Goal: Task Accomplishment & Management: Use online tool/utility

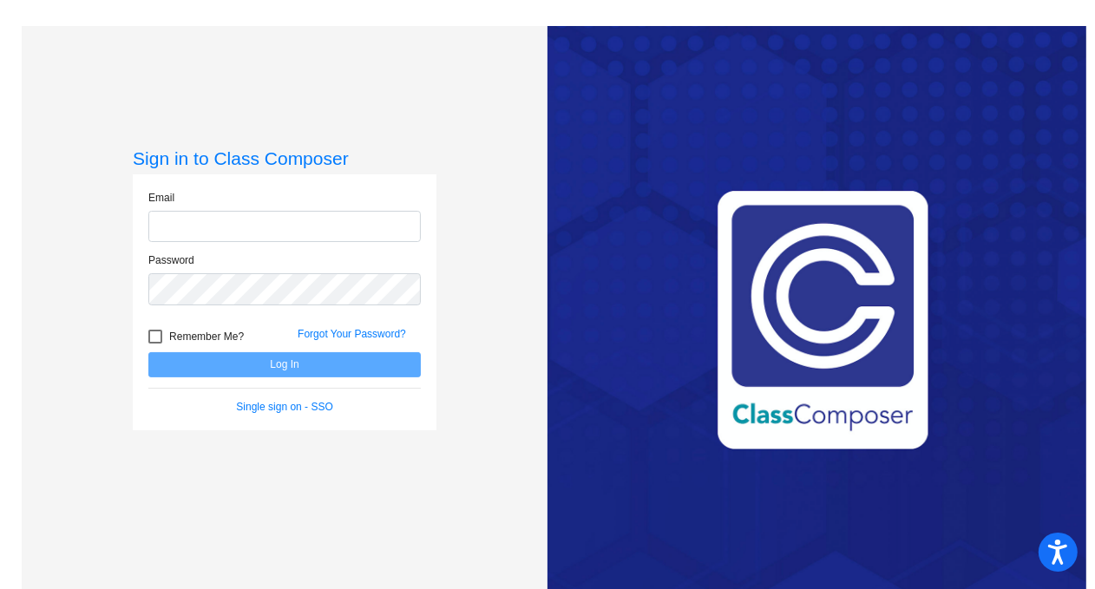
type input "[EMAIL_ADDRESS][DOMAIN_NAME]"
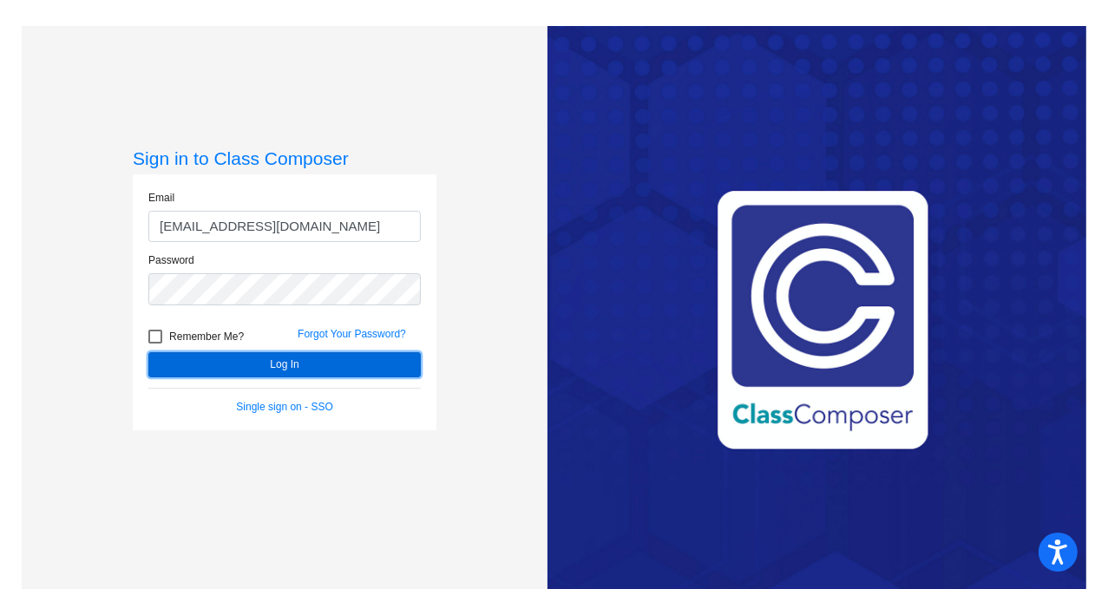
click at [218, 366] on button "Log In" at bounding box center [284, 364] width 272 height 25
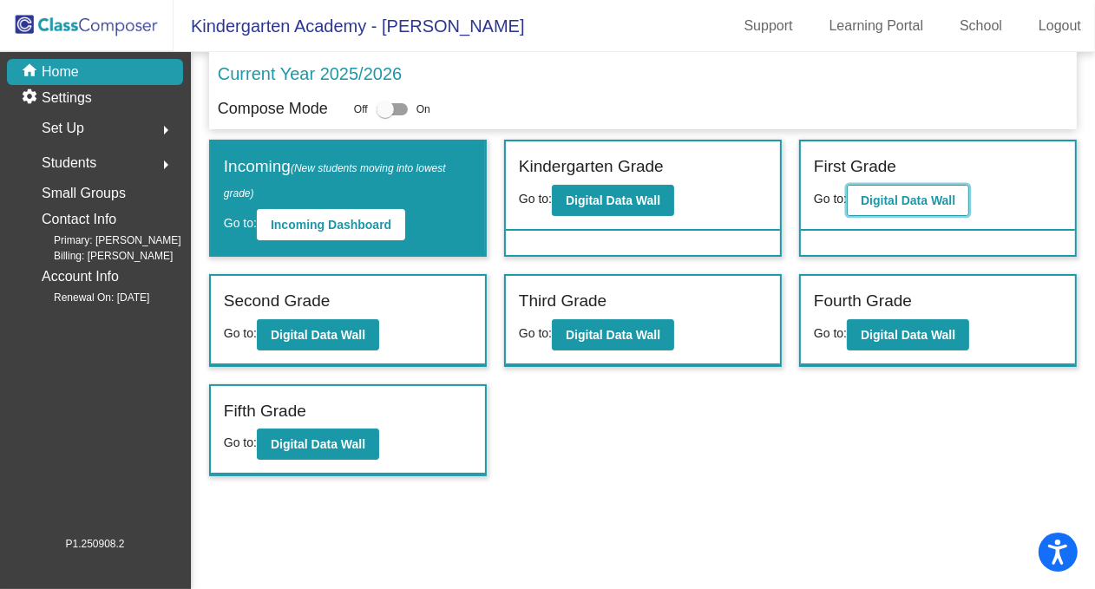
click at [909, 199] on b "Digital Data Wall" at bounding box center [908, 201] width 95 height 14
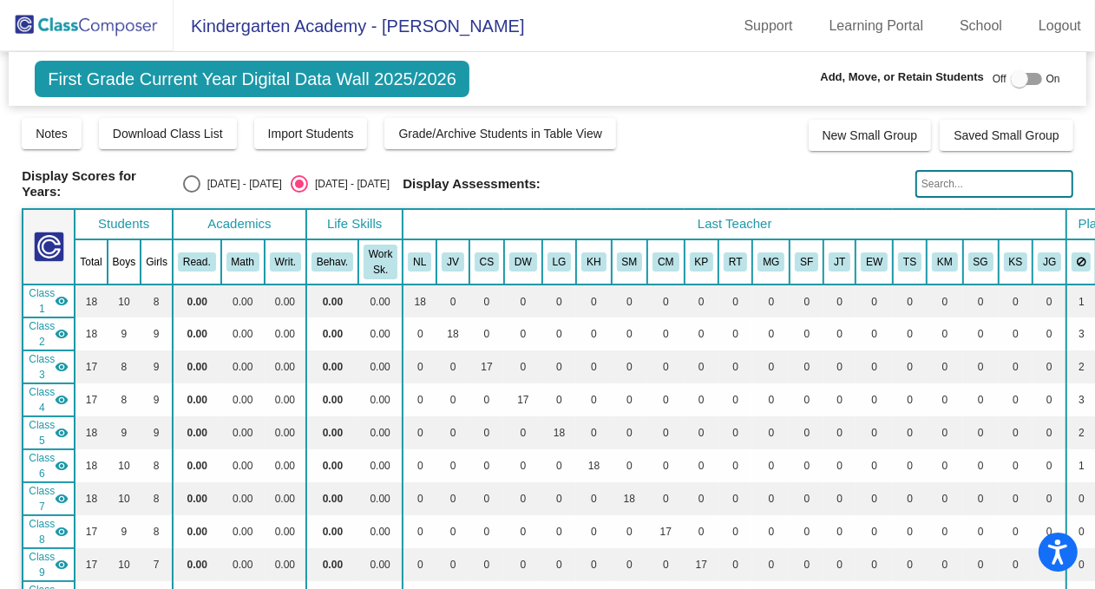
click at [947, 179] on input "text" at bounding box center [994, 184] width 158 height 28
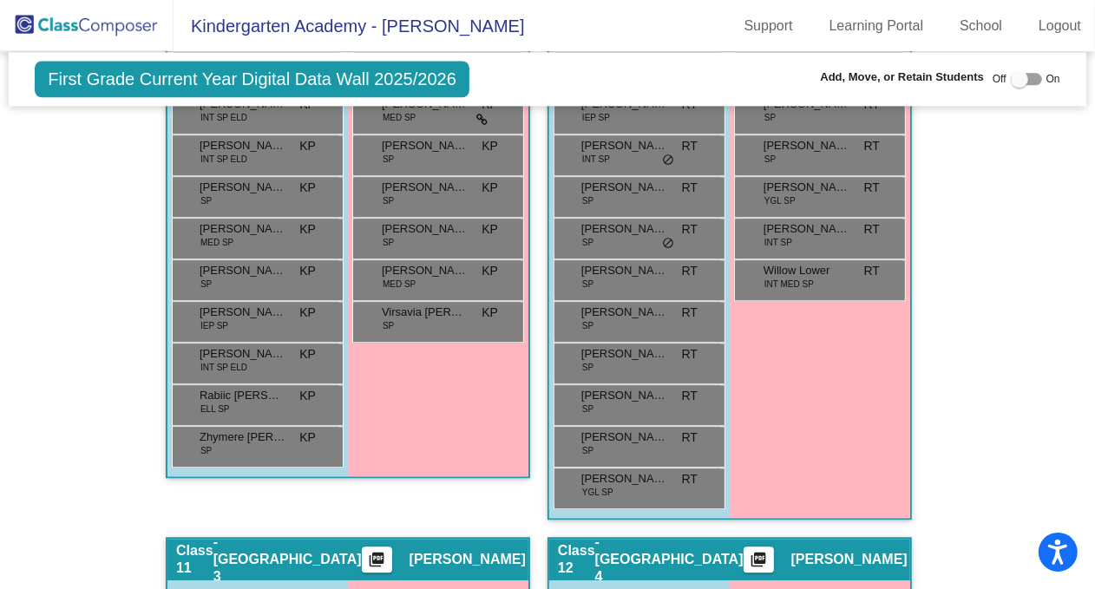
scroll to position [2579, 0]
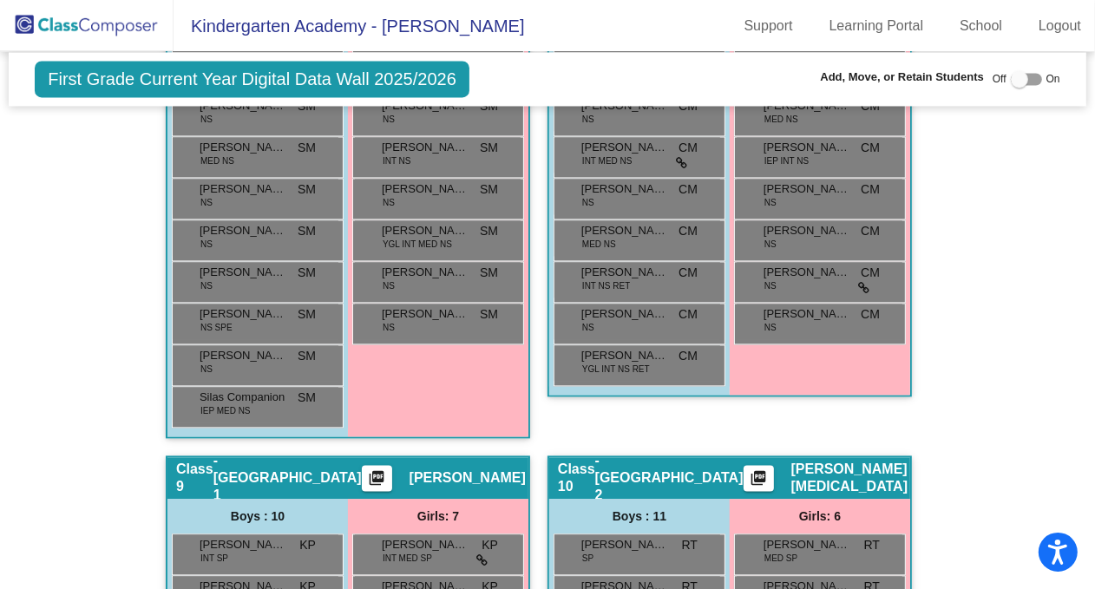
type input "west"
click at [130, 36] on img at bounding box center [87, 25] width 174 height 51
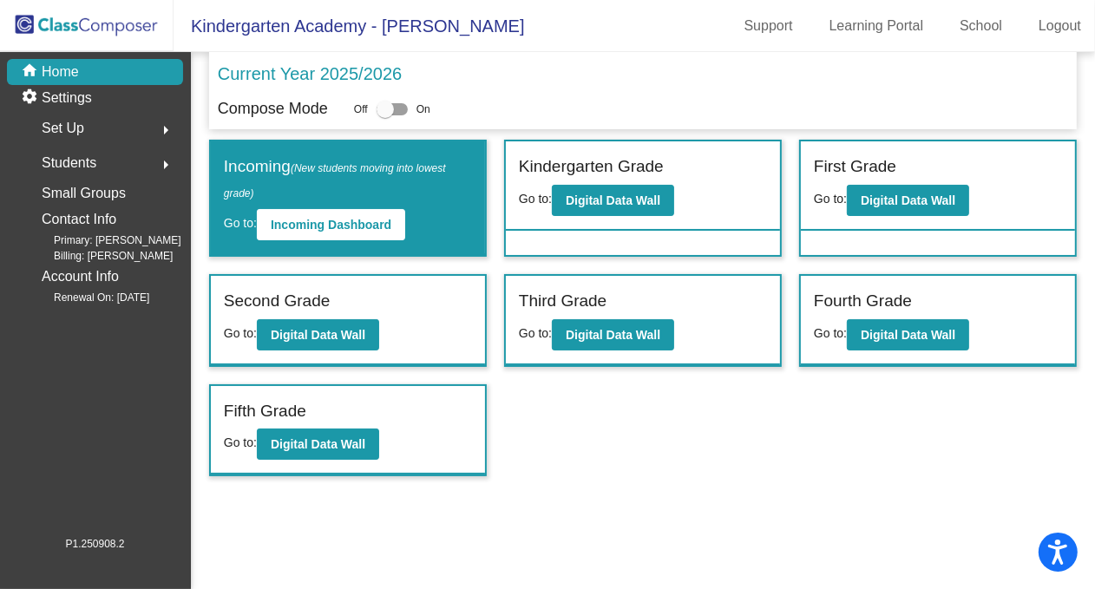
click at [166, 161] on mat-icon "arrow_right" at bounding box center [165, 164] width 21 height 21
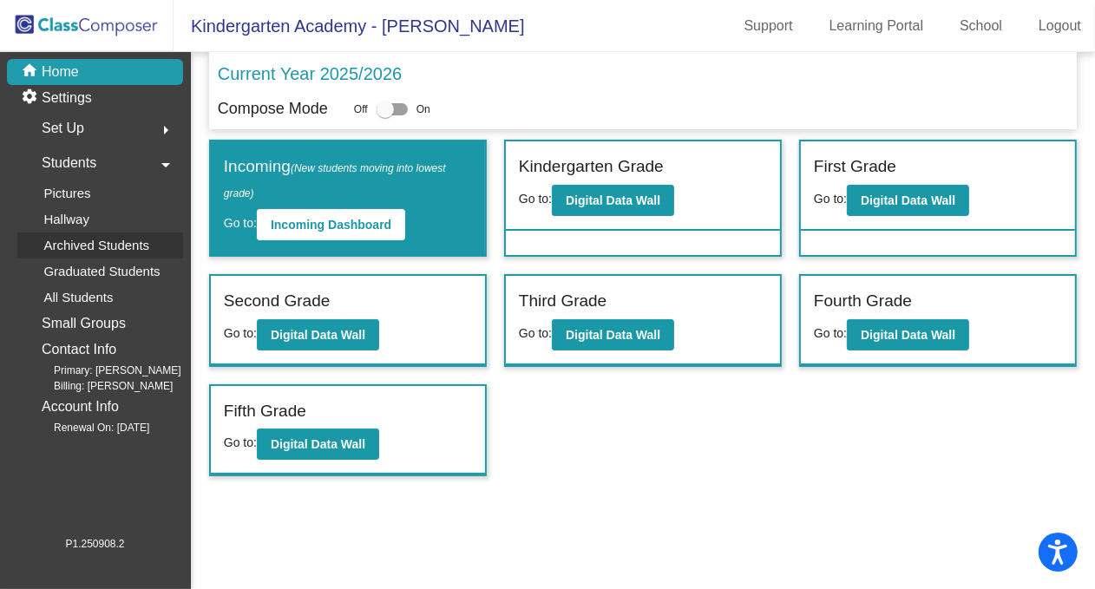
click at [106, 237] on p "Archived Students" at bounding box center [96, 245] width 106 height 21
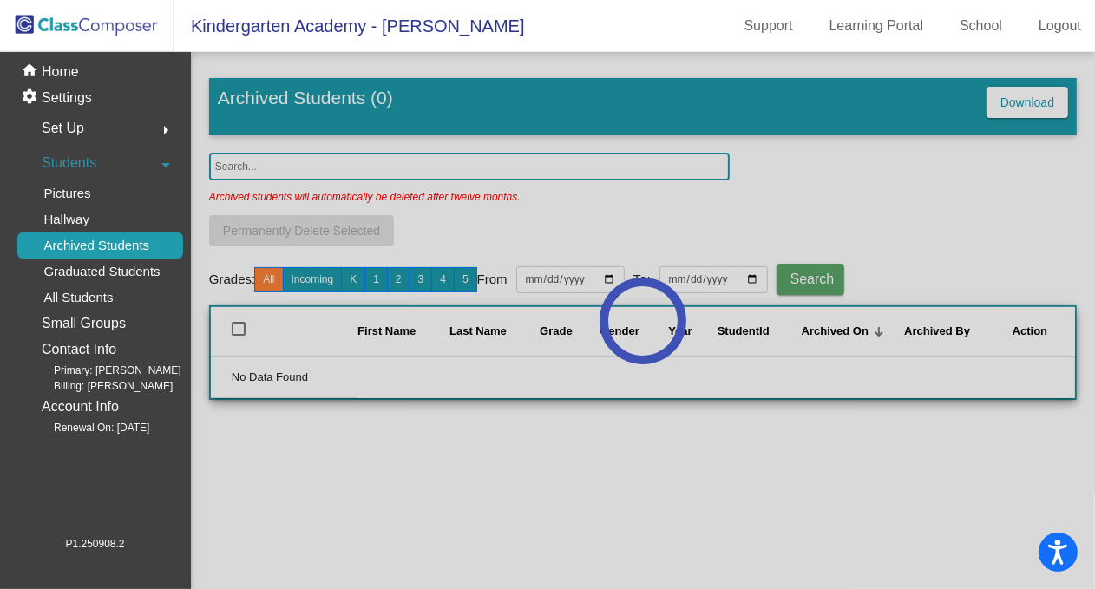
click at [388, 167] on div at bounding box center [643, 320] width 904 height 537
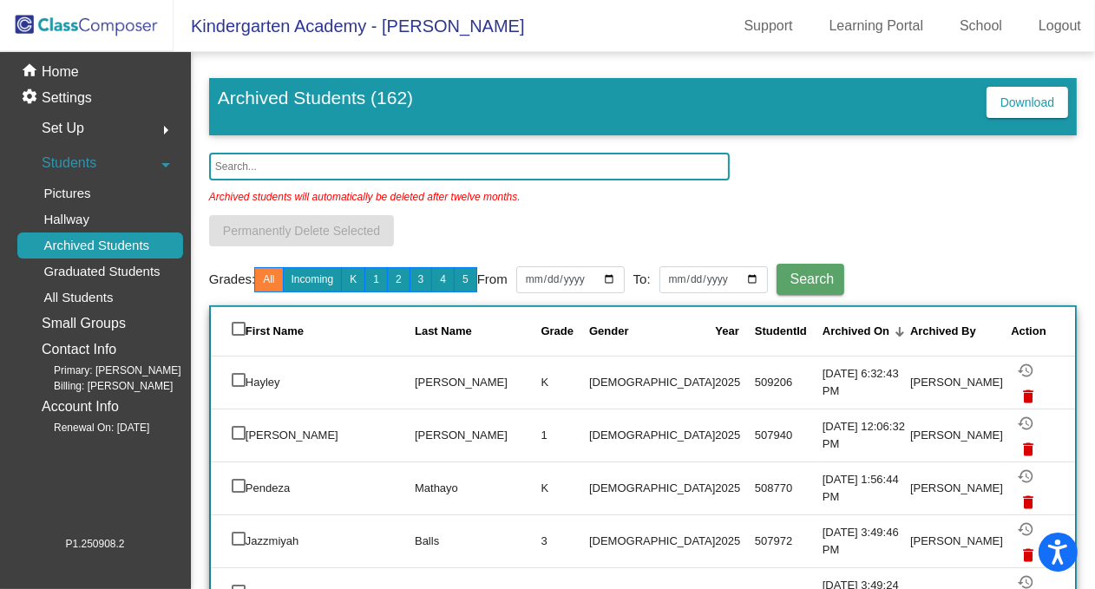
click at [388, 167] on input "text" at bounding box center [469, 167] width 521 height 28
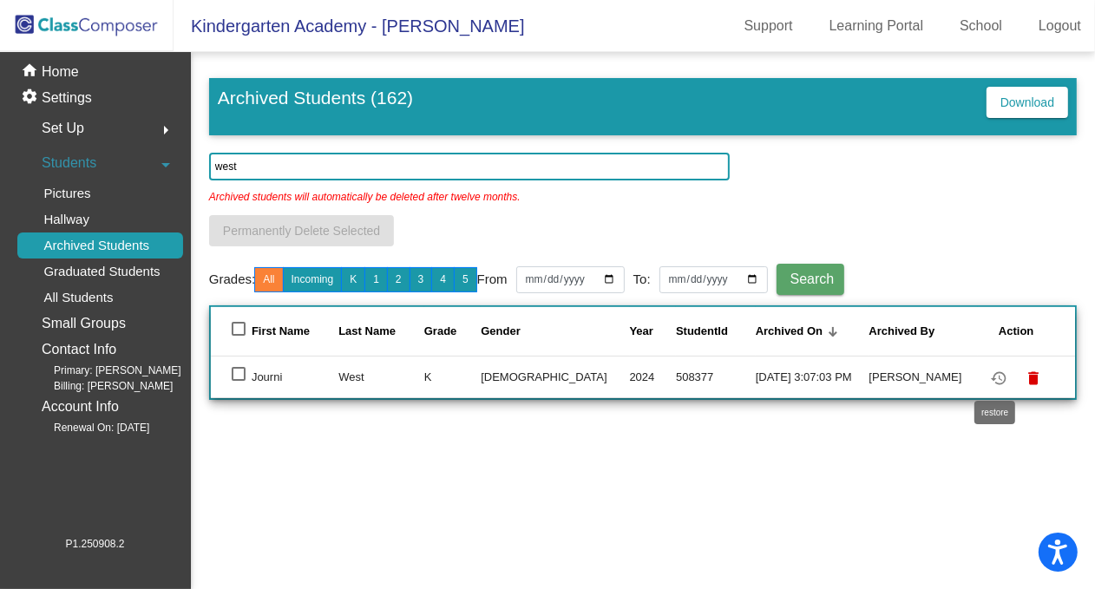
type input "west"
click at [999, 377] on mat-icon "restore" at bounding box center [998, 378] width 21 height 21
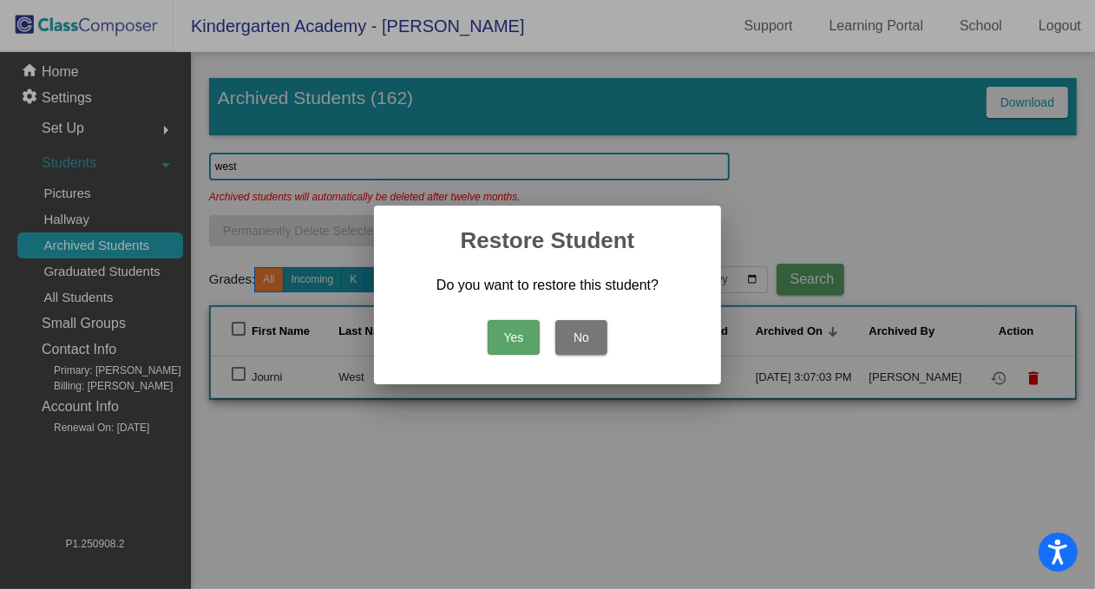
click at [507, 335] on button "Yes" at bounding box center [514, 337] width 52 height 35
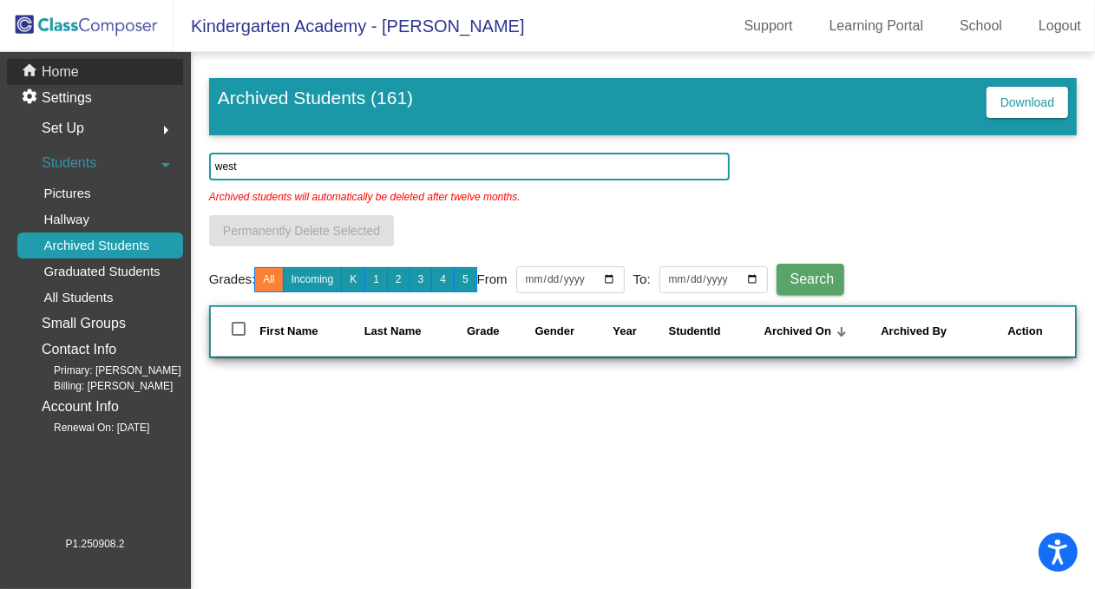
click at [82, 69] on div "home Home" at bounding box center [95, 72] width 176 height 26
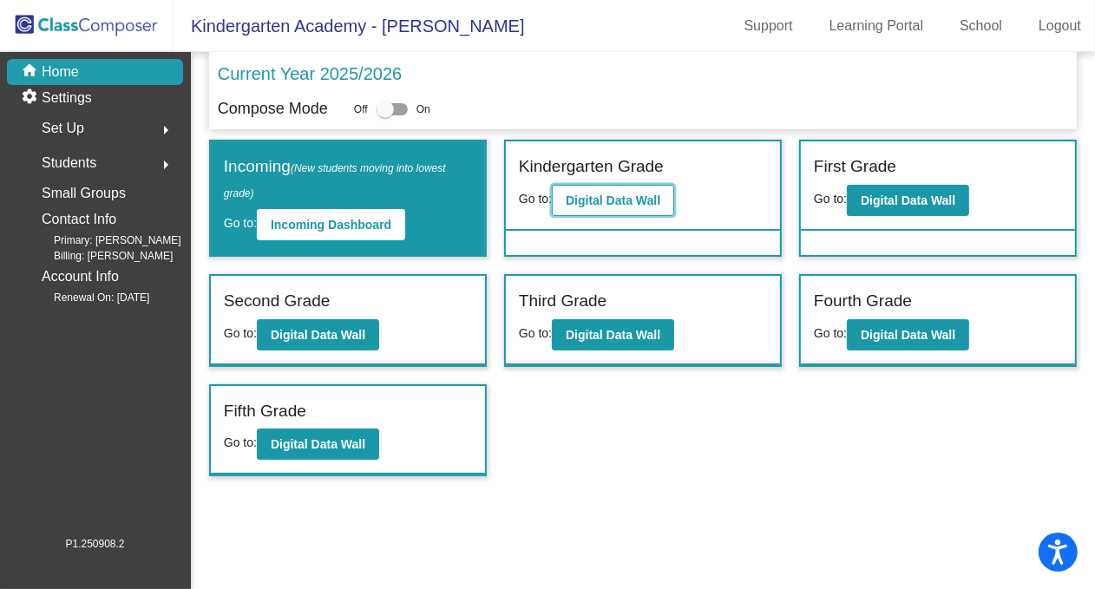
click at [608, 196] on b "Digital Data Wall" at bounding box center [613, 201] width 95 height 14
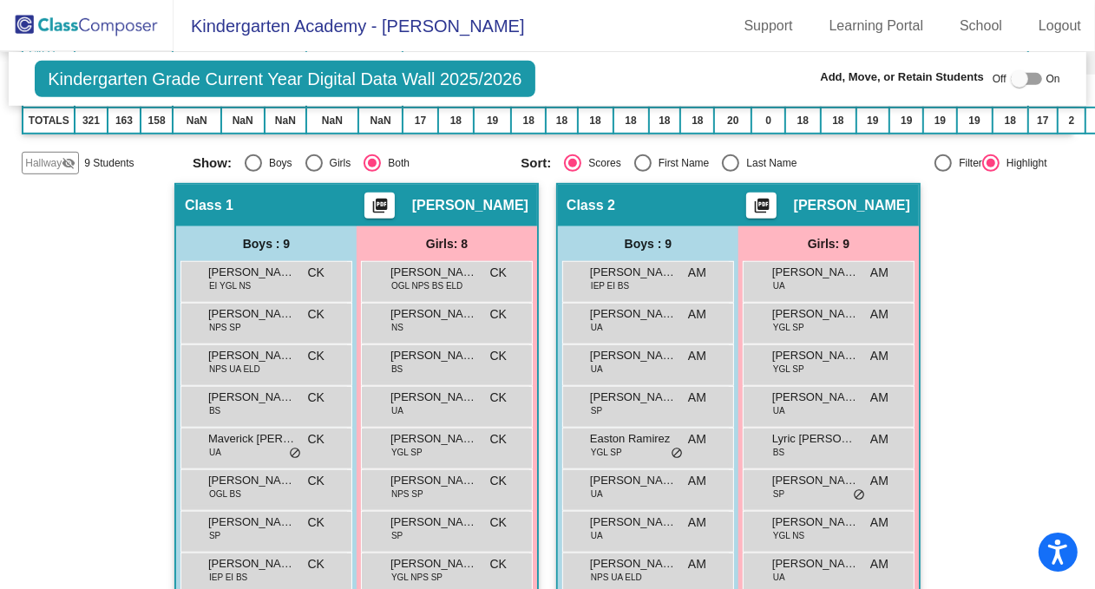
scroll to position [482, 0]
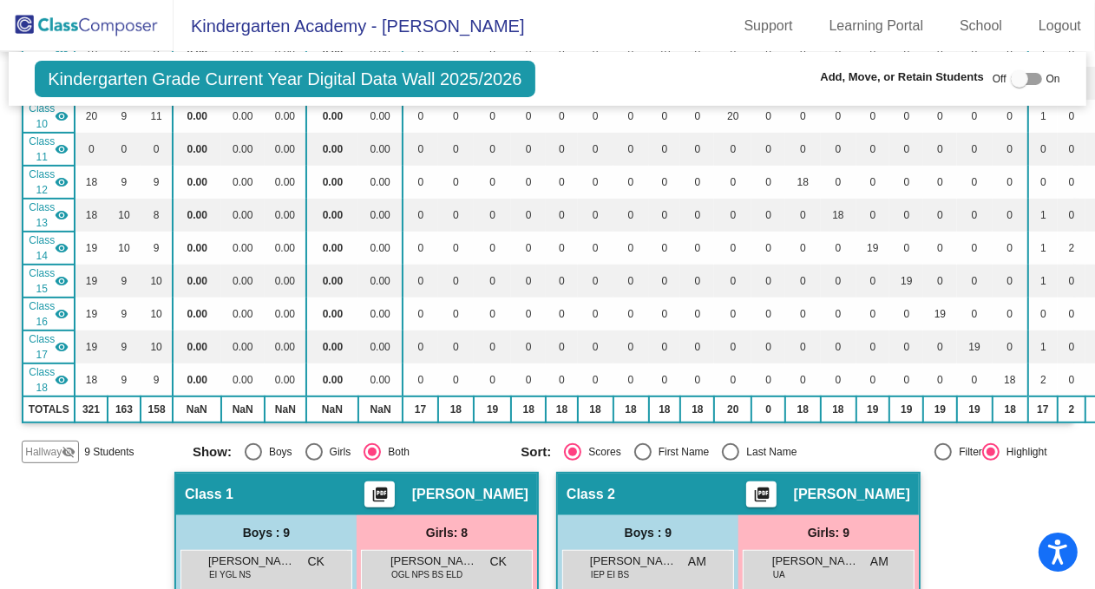
click at [35, 444] on span "Hallway" at bounding box center [43, 452] width 36 height 16
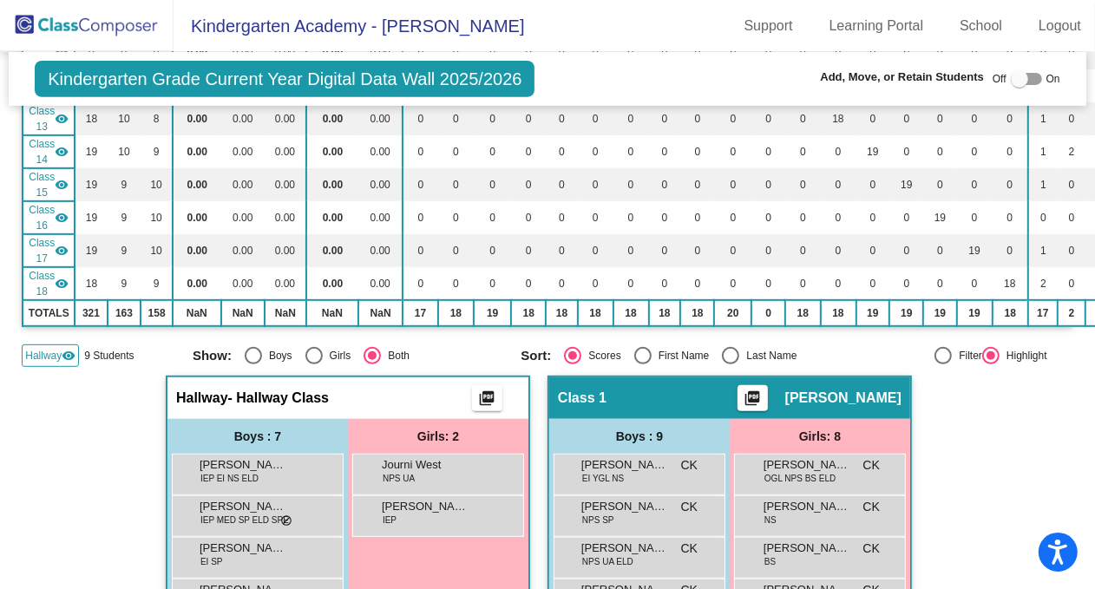
scroll to position [674, 0]
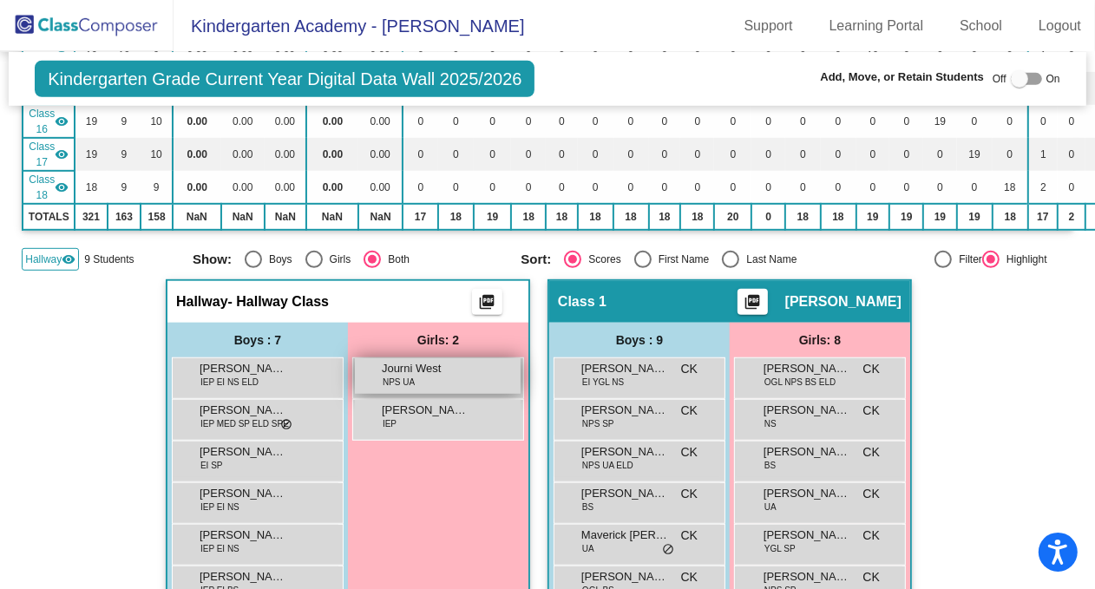
click at [433, 364] on span "Journi West" at bounding box center [425, 368] width 87 height 17
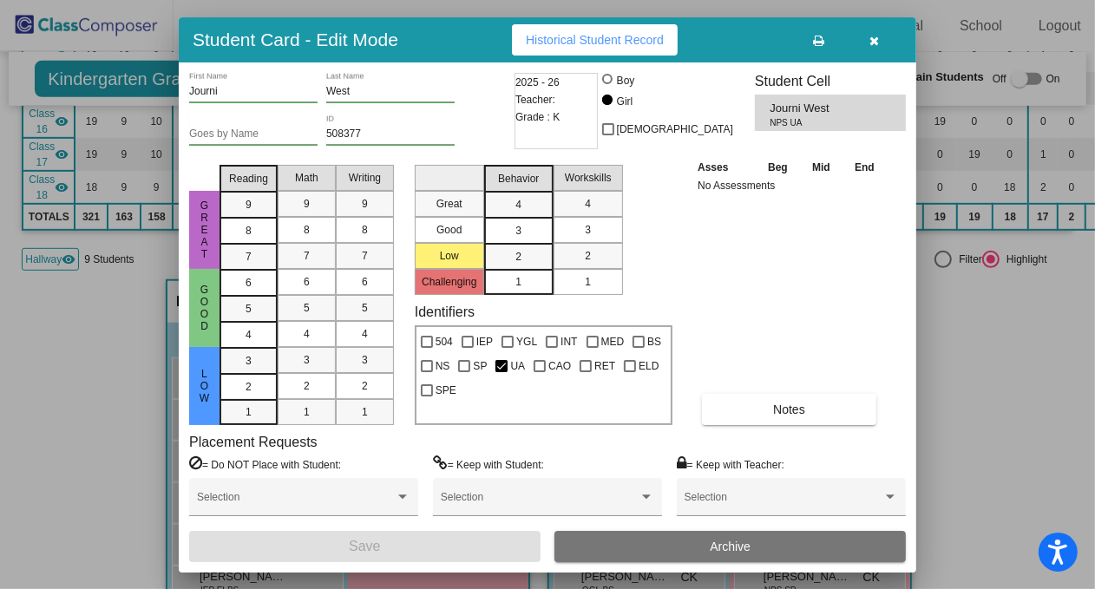
click at [56, 370] on div at bounding box center [547, 294] width 1095 height 589
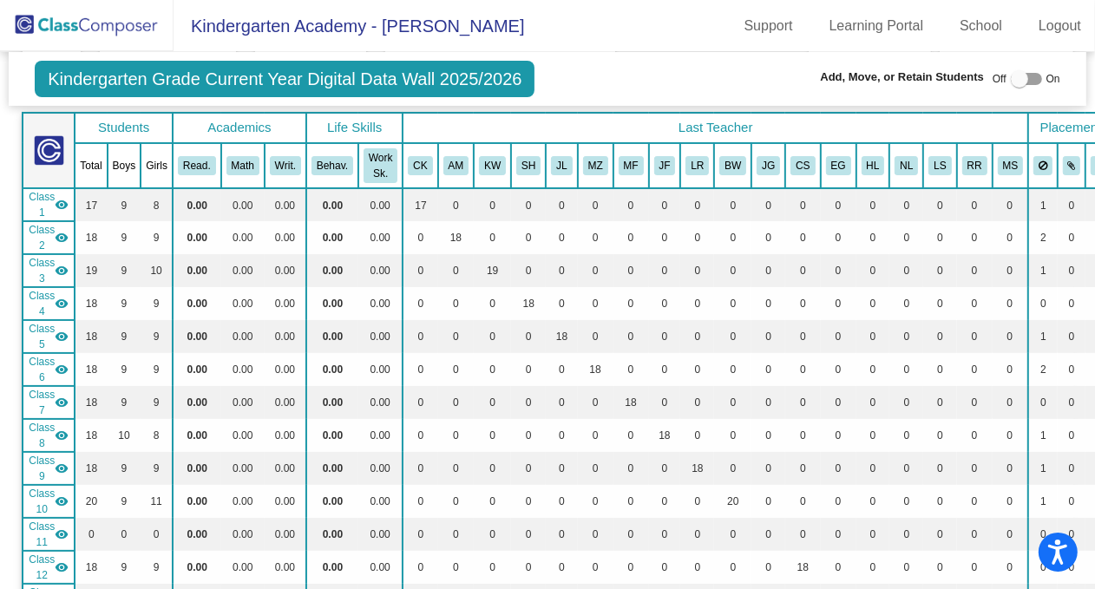
scroll to position [0, 0]
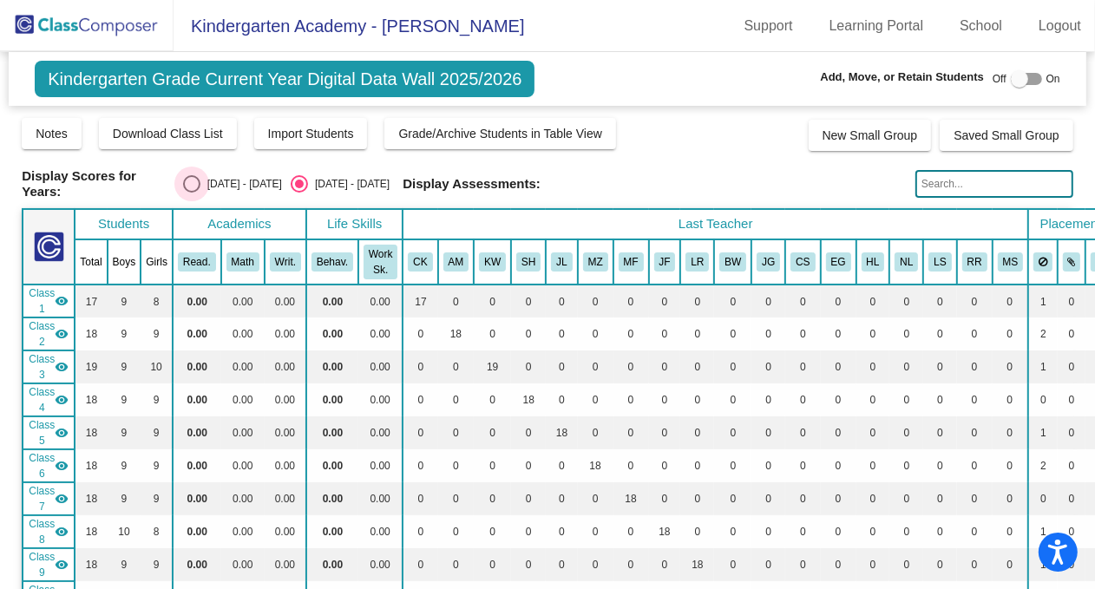
click at [195, 183] on div "Select an option" at bounding box center [191, 183] width 17 height 17
click at [192, 193] on input "[DATE] - [DATE]" at bounding box center [191, 193] width 1 height 1
radio input "true"
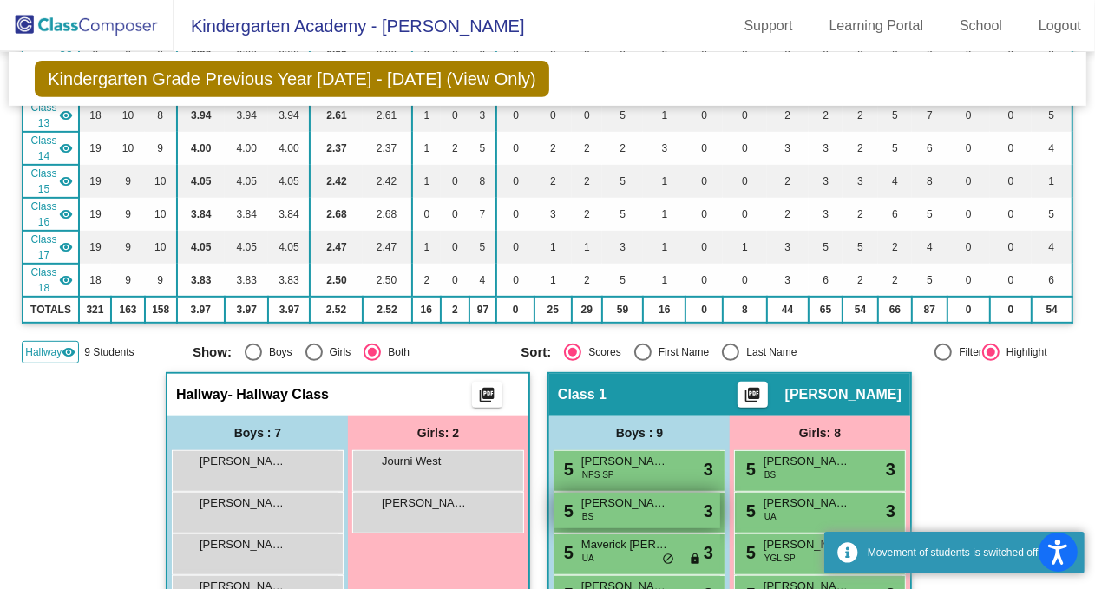
scroll to position [868, 0]
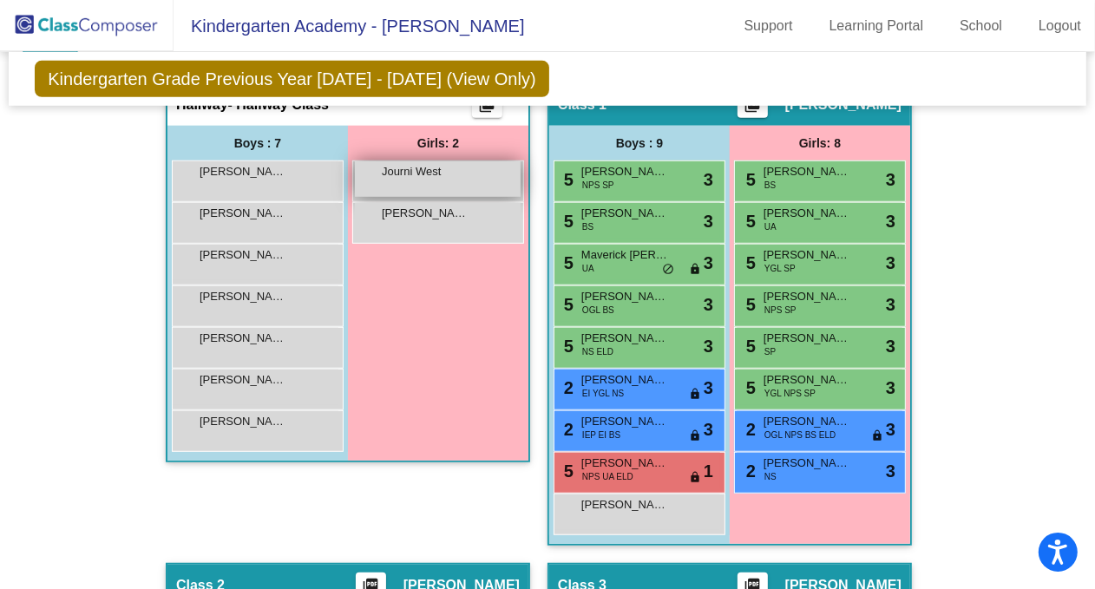
click at [426, 171] on span "Journi West" at bounding box center [425, 171] width 87 height 17
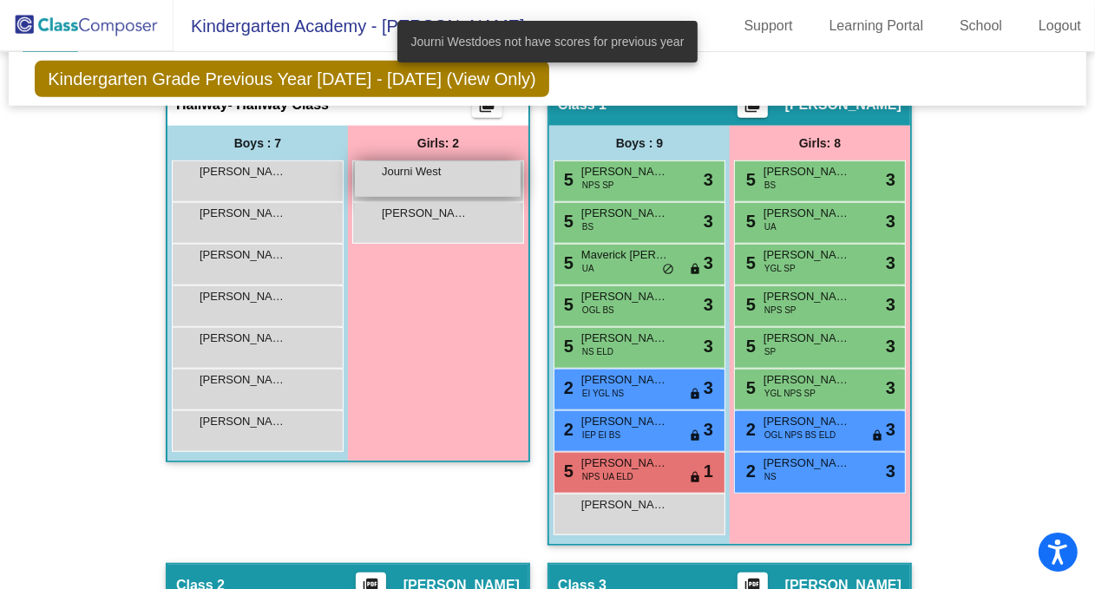
click at [426, 171] on span "Journi West" at bounding box center [425, 171] width 87 height 17
click at [427, 169] on span "Journi West" at bounding box center [425, 171] width 87 height 17
click at [429, 169] on span "Journi West" at bounding box center [425, 171] width 87 height 17
click at [420, 292] on div "Girls: 2 Journi West lock do_not_disturb_alt [PERSON_NAME] lock do_not_disturb_…" at bounding box center [438, 293] width 180 height 335
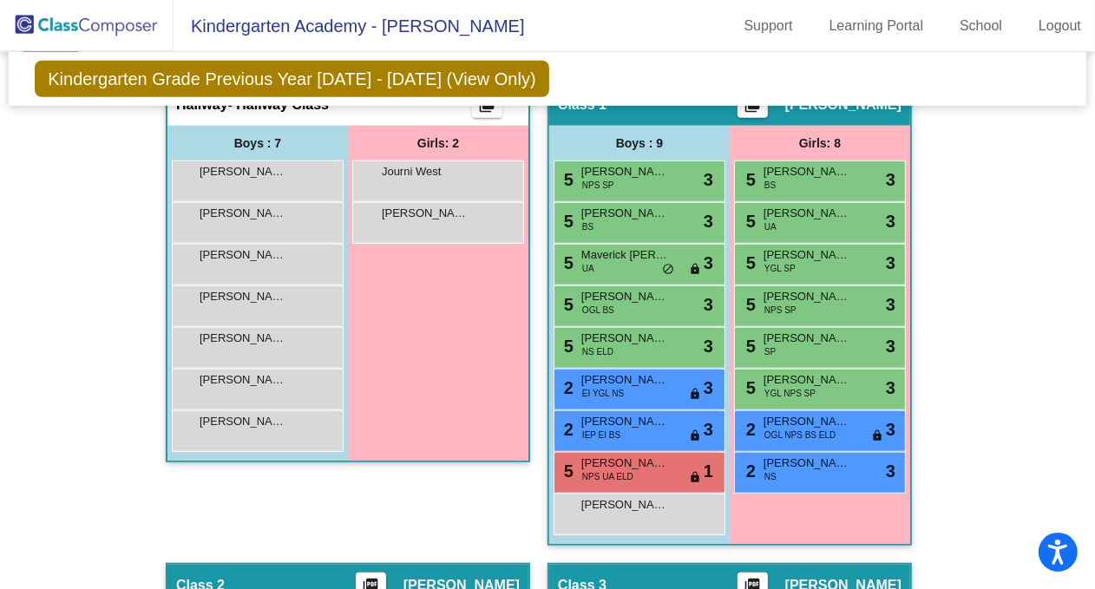
click at [426, 168] on span "Journi West" at bounding box center [425, 171] width 87 height 17
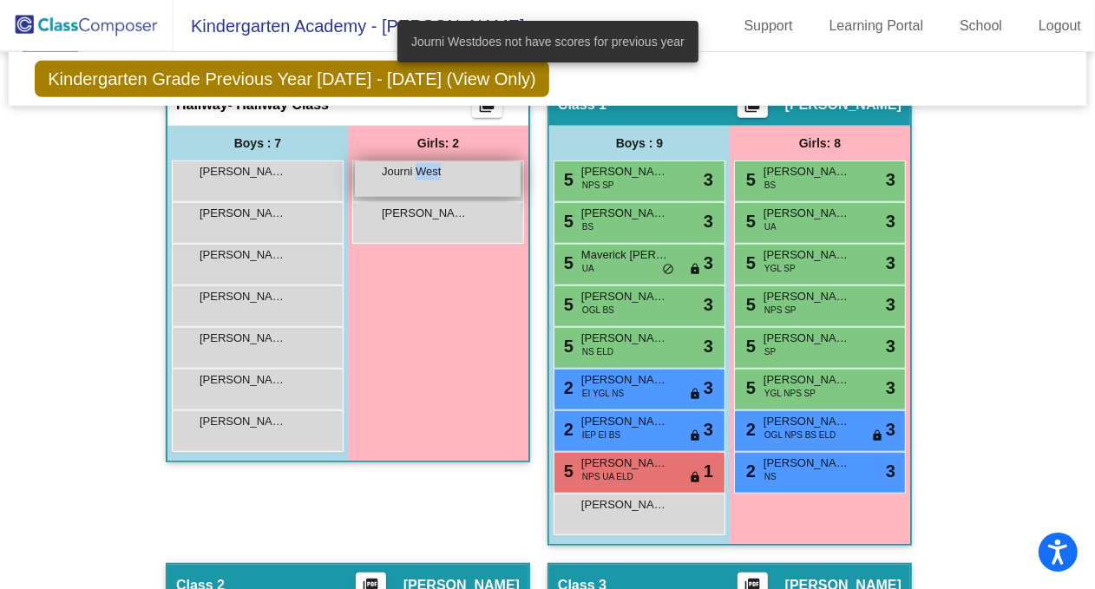
click at [427, 168] on span "Journi West" at bounding box center [425, 171] width 87 height 17
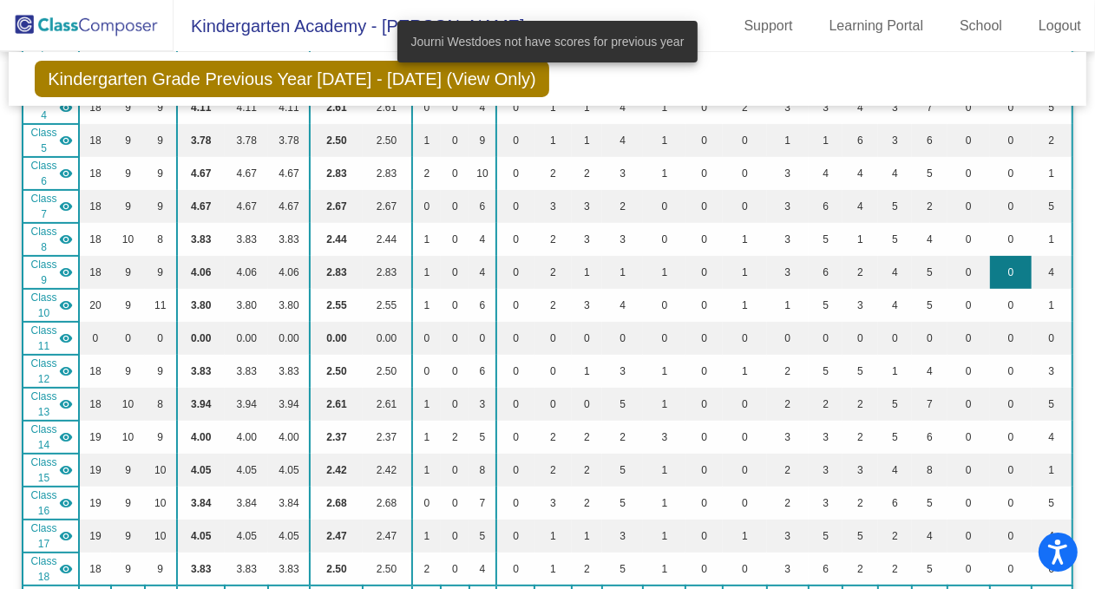
scroll to position [0, 0]
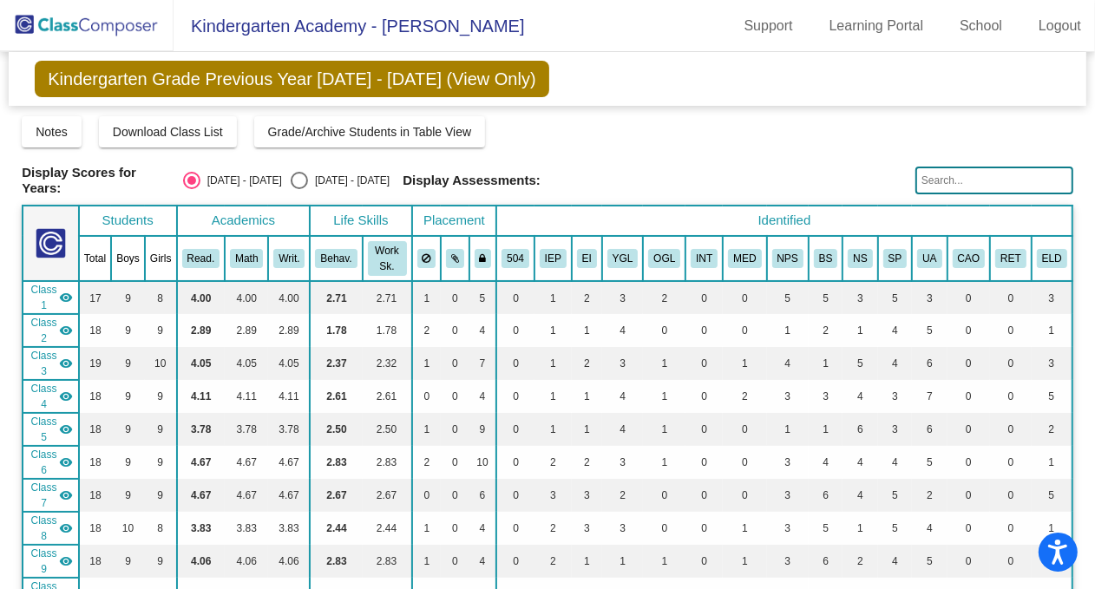
click at [296, 180] on div "Select an option" at bounding box center [299, 180] width 17 height 17
click at [298, 189] on input "[DATE] - [DATE]" at bounding box center [298, 189] width 1 height 1
radio input "true"
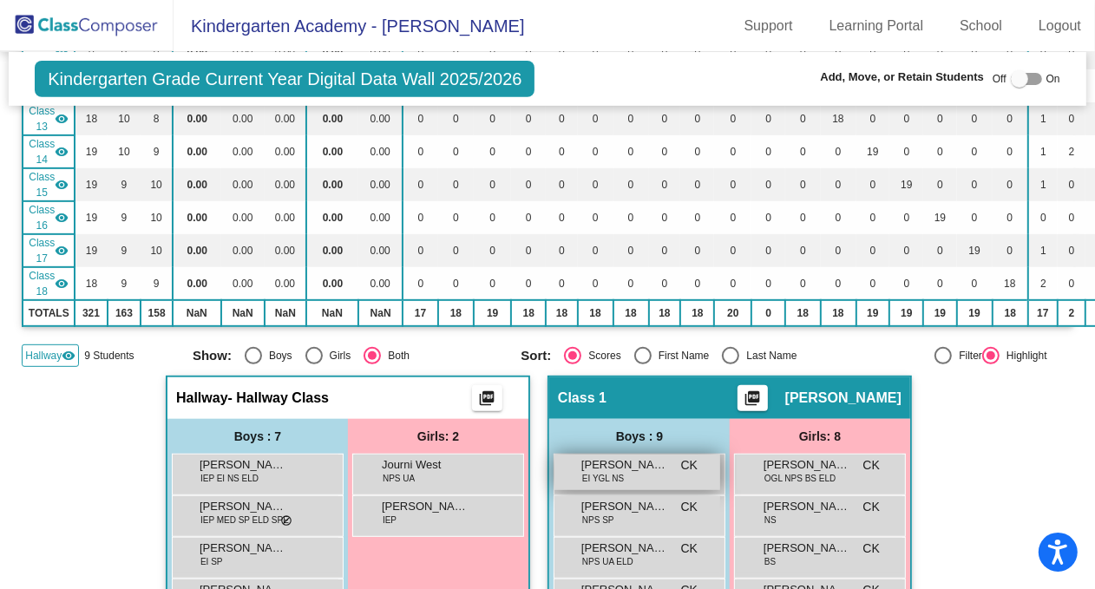
scroll to position [771, 0]
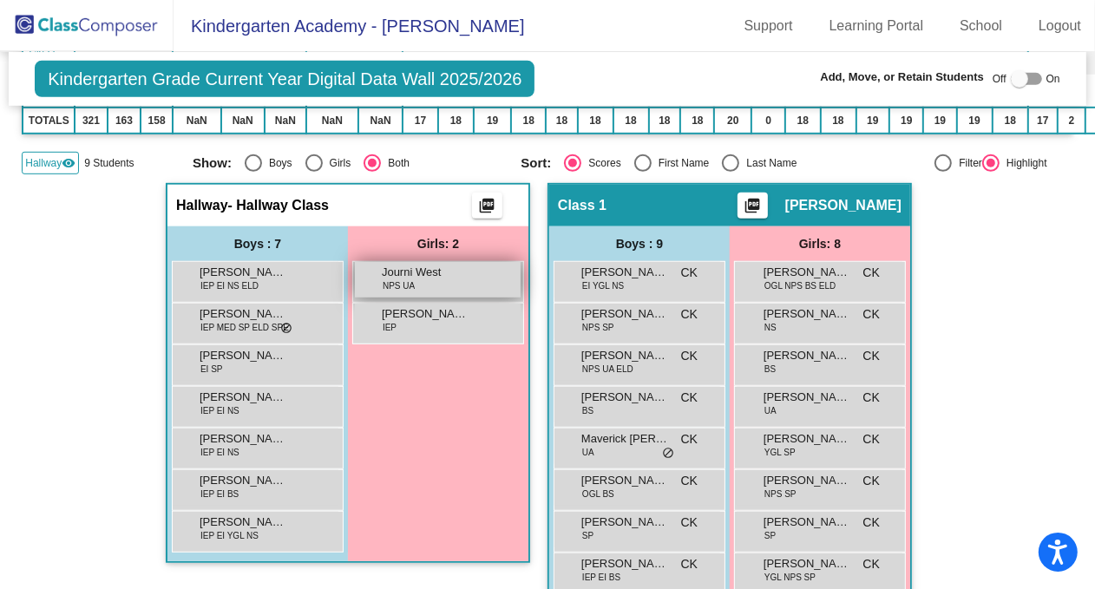
click at [465, 272] on div "Journi West NPS UA lock do_not_disturb_alt" at bounding box center [438, 280] width 166 height 36
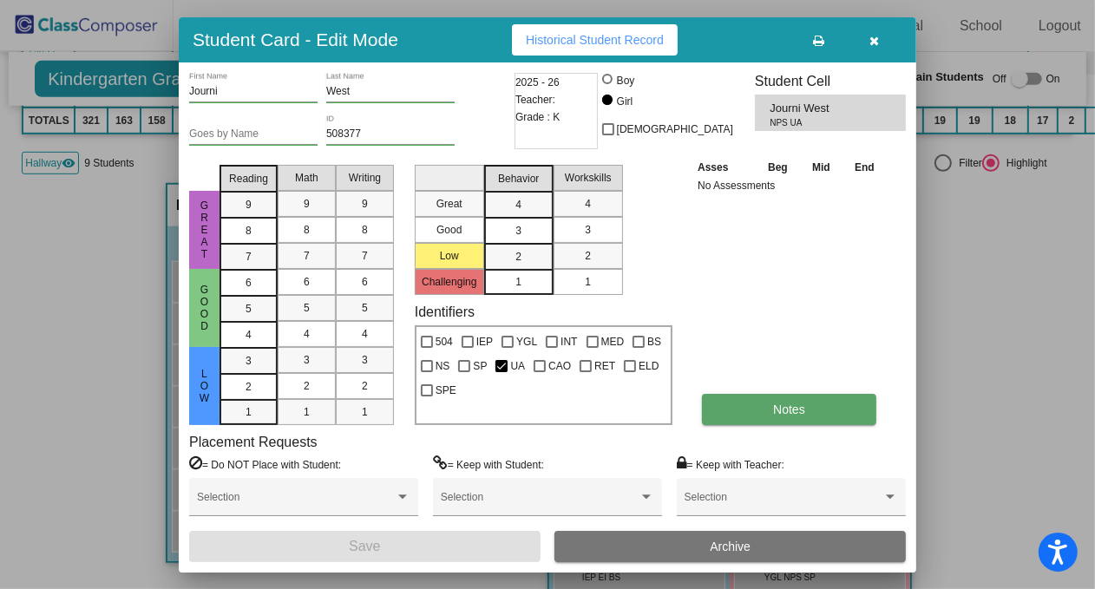
click at [777, 403] on span "Notes" at bounding box center [789, 410] width 32 height 14
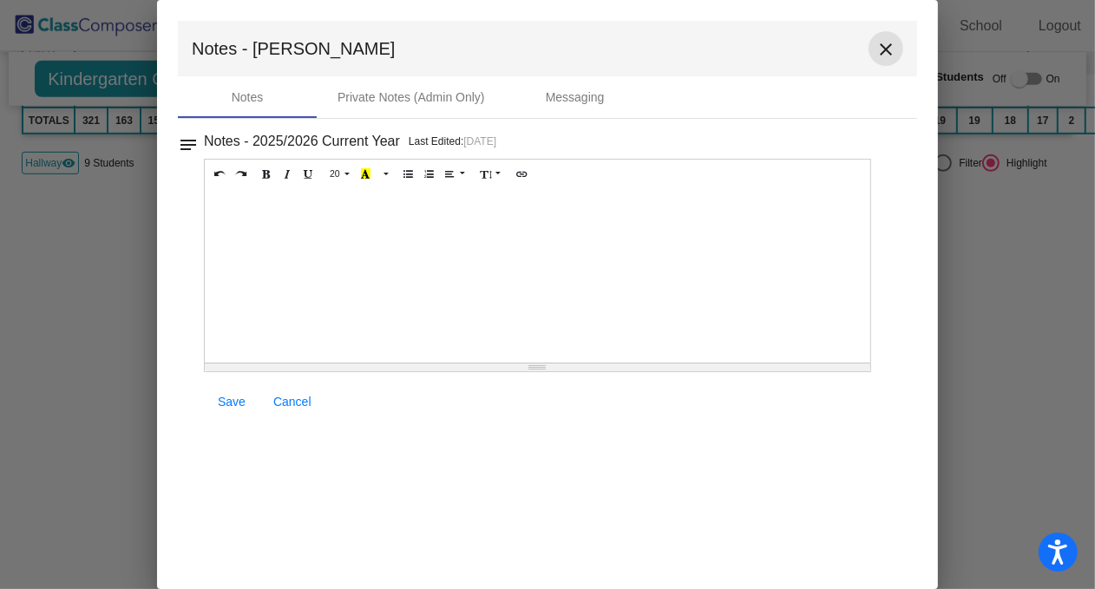
click at [882, 53] on mat-icon "close" at bounding box center [886, 49] width 21 height 21
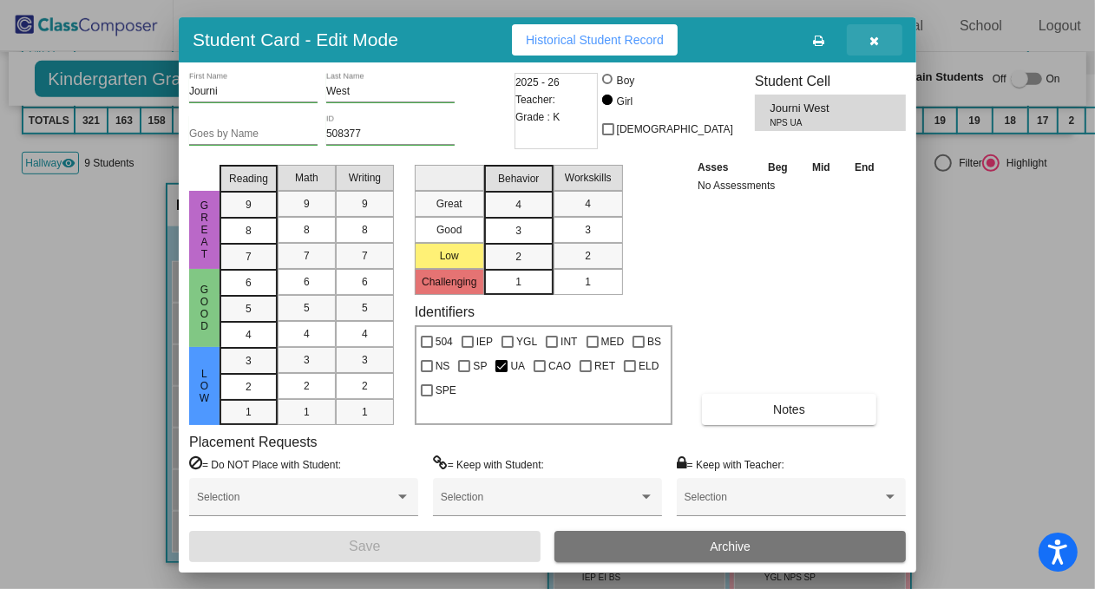
click at [870, 40] on icon "button" at bounding box center [875, 41] width 10 height 12
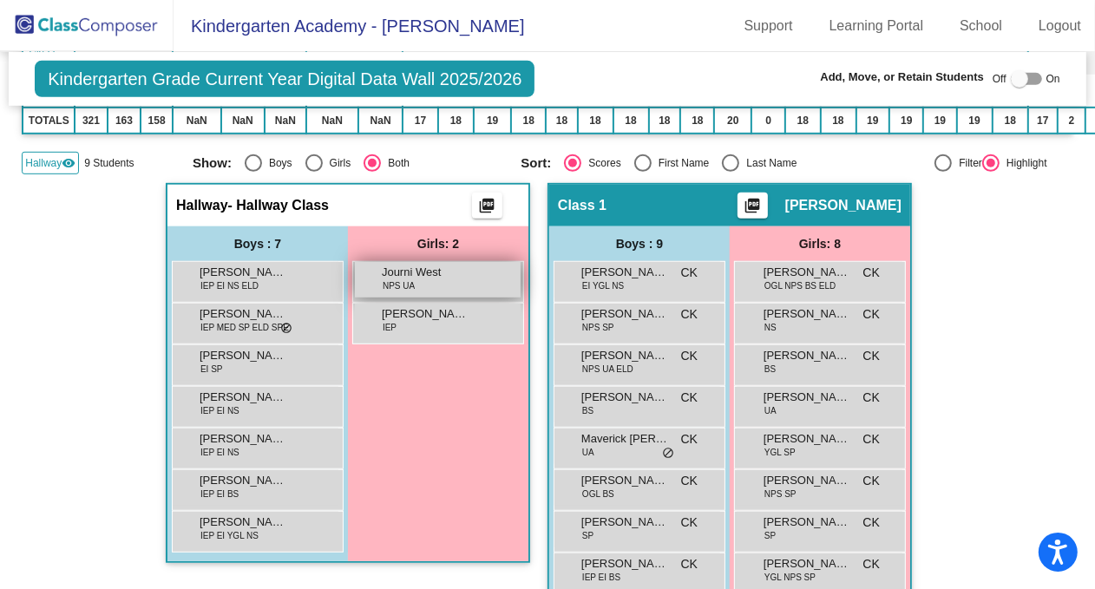
click at [462, 266] on span "Journi West" at bounding box center [425, 272] width 87 height 17
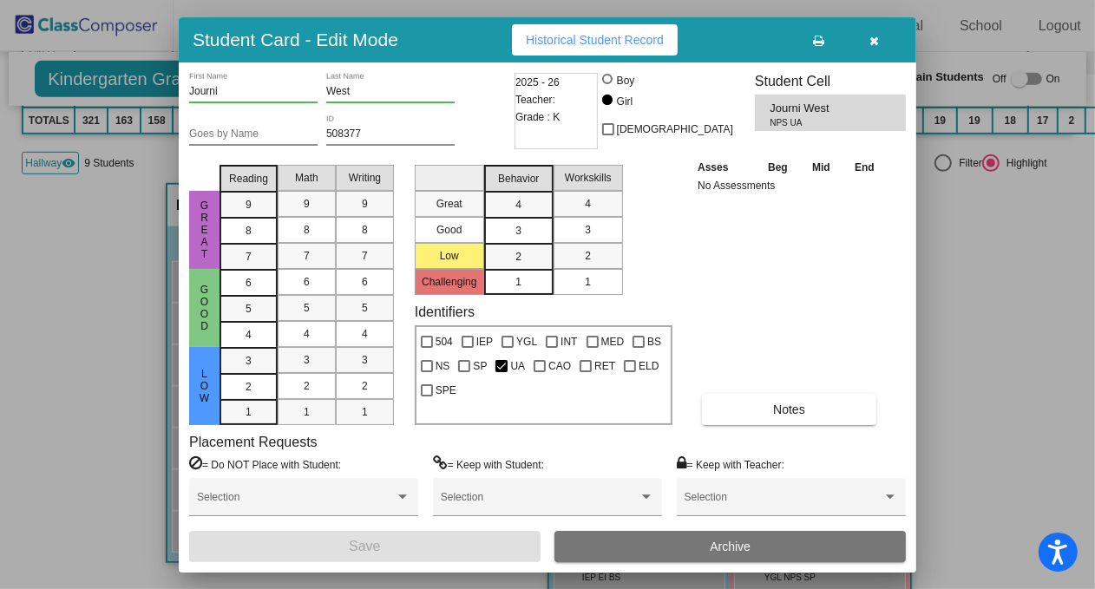
click at [876, 47] on button "button" at bounding box center [875, 39] width 56 height 31
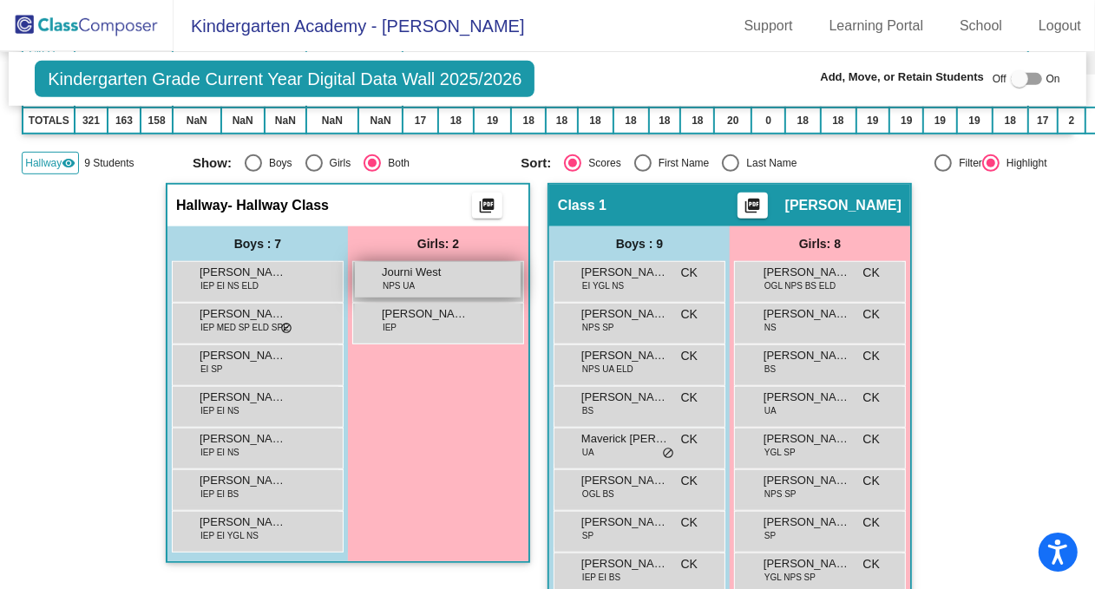
click at [466, 266] on div "Journi West NPS UA lock do_not_disturb_alt" at bounding box center [438, 280] width 166 height 36
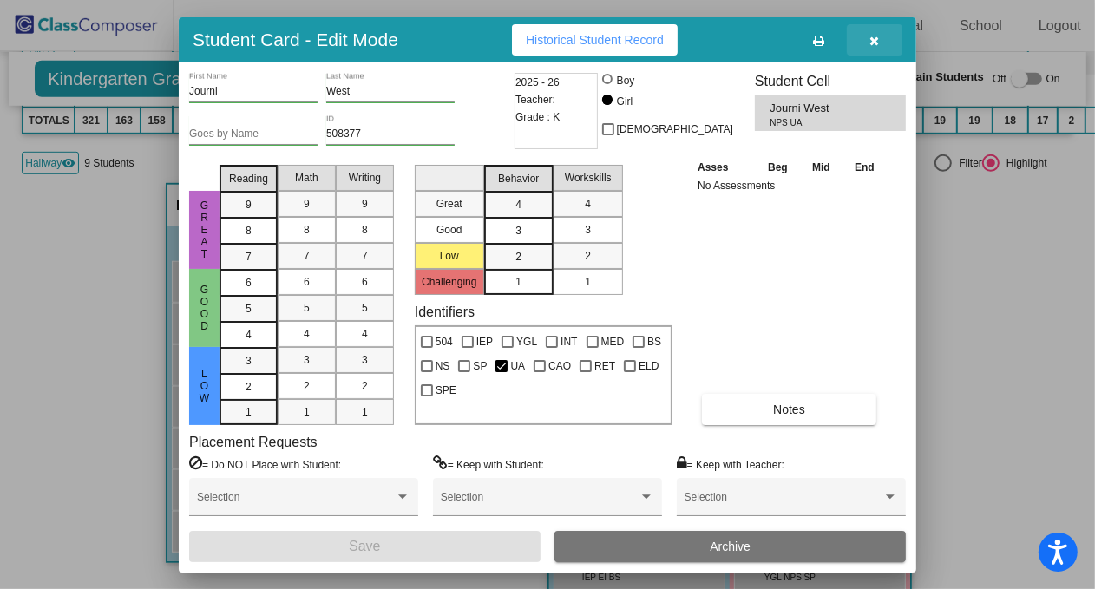
click at [877, 39] on icon "button" at bounding box center [875, 41] width 10 height 12
